Goal: Navigation & Orientation: Go to known website

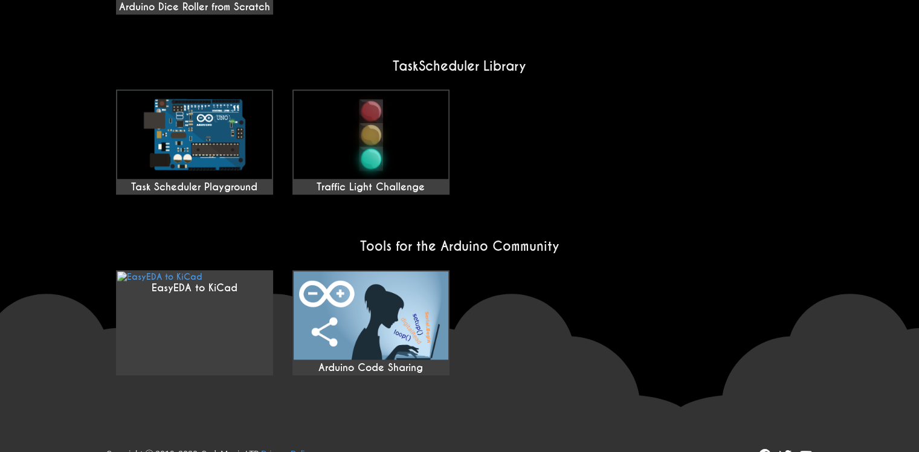
scroll to position [1008, 0]
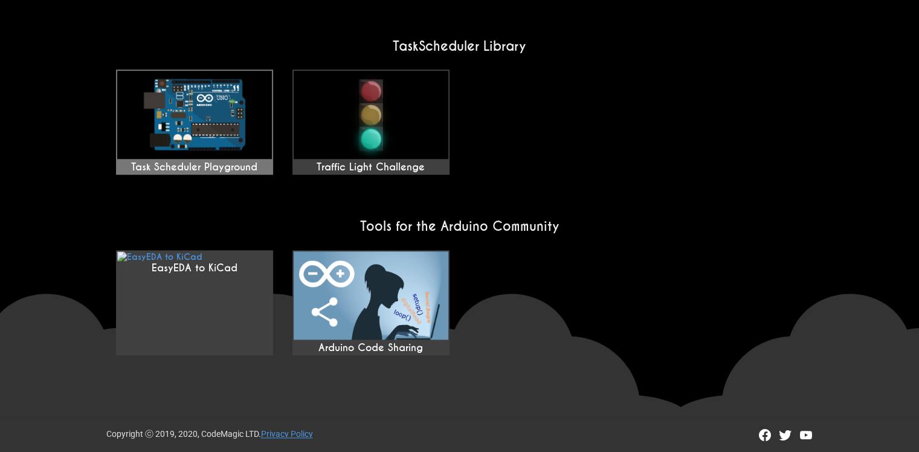
click at [209, 152] on img at bounding box center [194, 115] width 155 height 88
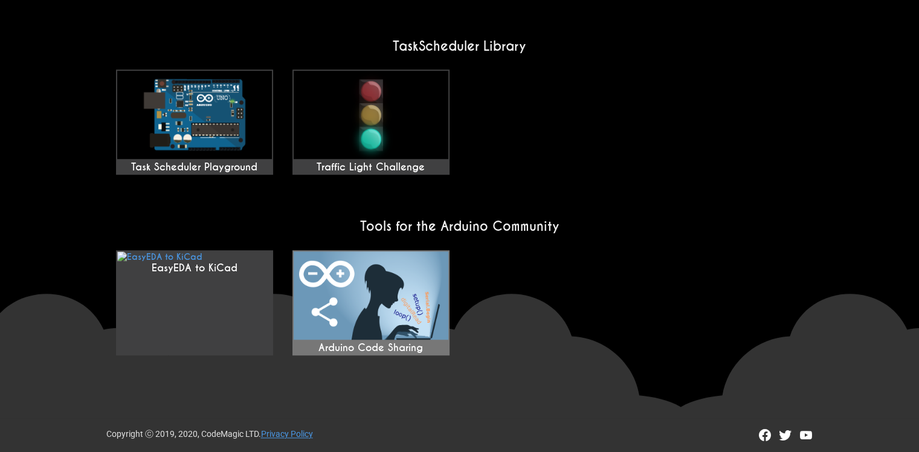
click at [346, 309] on img at bounding box center [371, 295] width 155 height 88
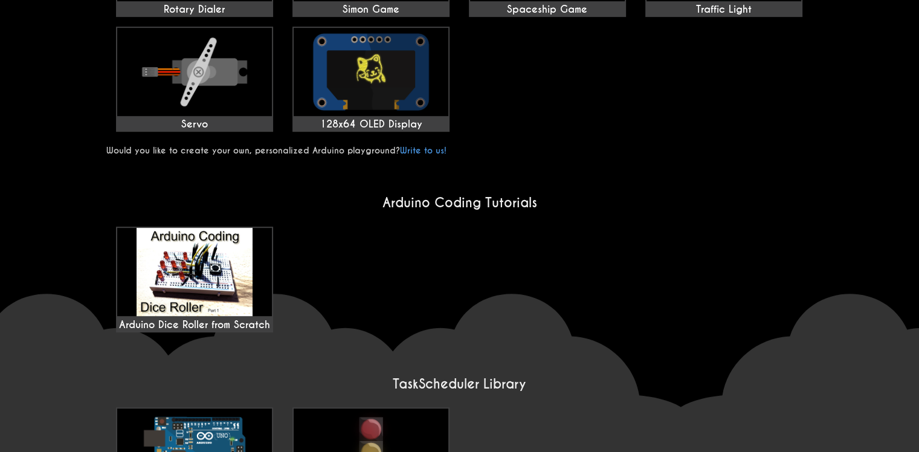
scroll to position [604, 0]
